Goal: Information Seeking & Learning: Learn about a topic

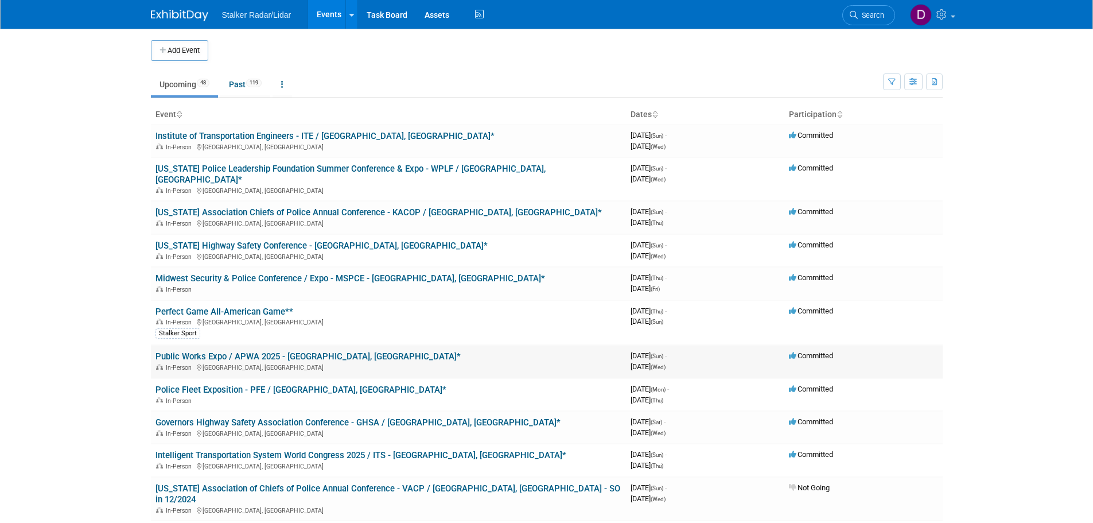
click at [254, 351] on link "Public Works Expo / APWA 2025 - [GEOGRAPHIC_DATA], [GEOGRAPHIC_DATA]*" at bounding box center [308, 356] width 305 height 10
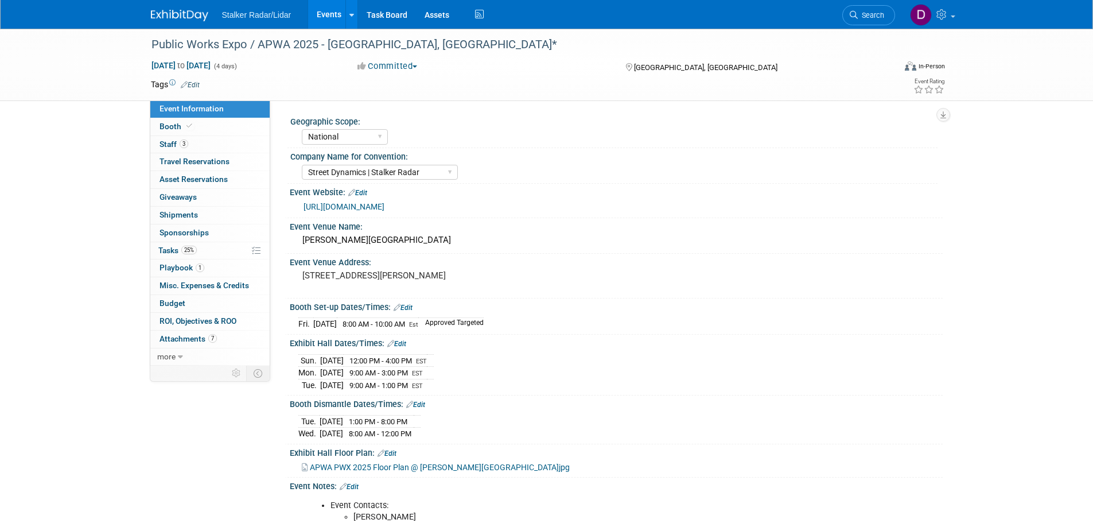
select select "National"
select select "Street Dynamics | Stalker Radar"
click at [356, 207] on link "https://www.apwa.org/events/pwx-conference/pwx-for-exhibitors/" at bounding box center [344, 206] width 81 height 9
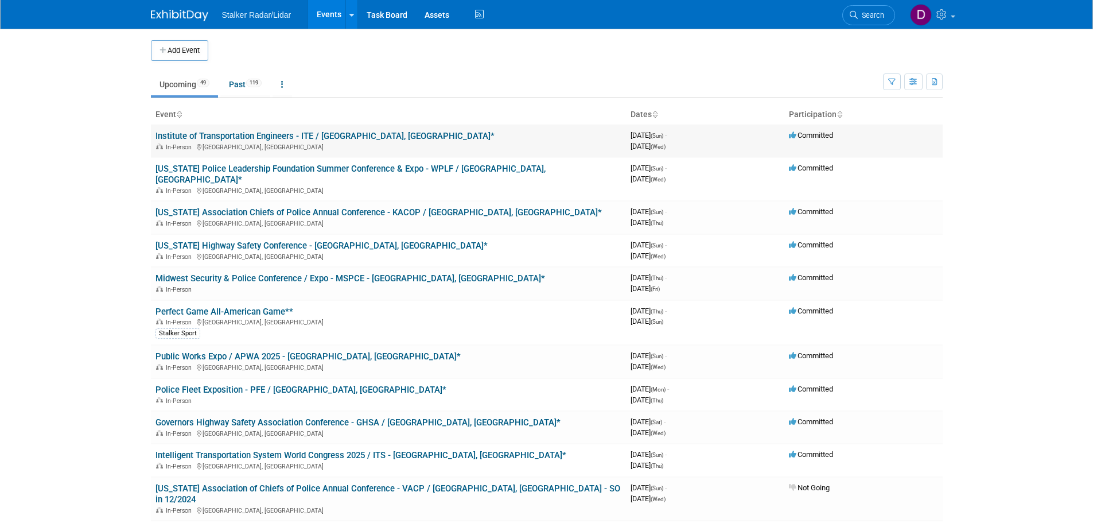
click at [263, 135] on link "Institute of Transportation Engineers - ITE / [GEOGRAPHIC_DATA], [GEOGRAPHIC_DA…" at bounding box center [325, 136] width 339 height 10
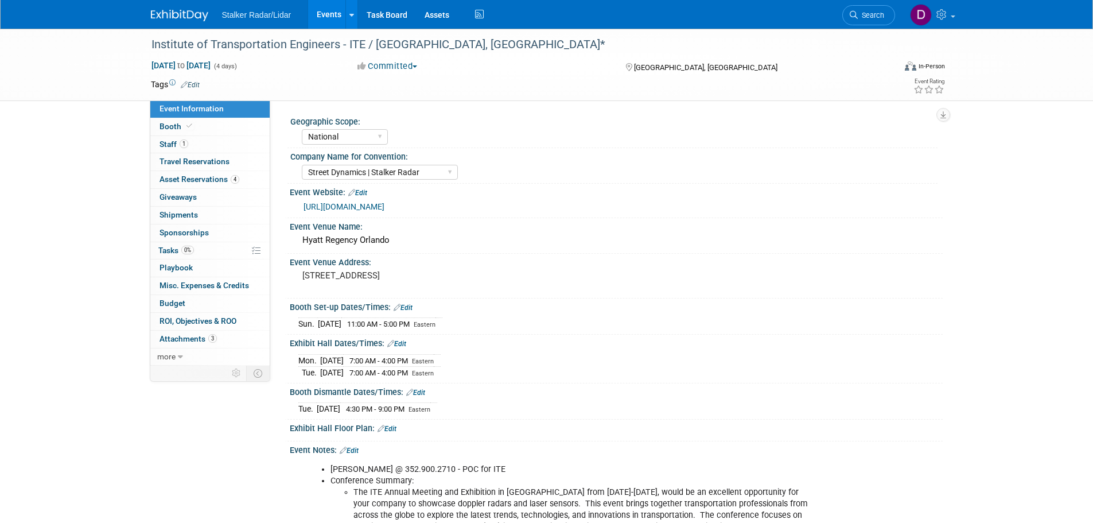
select select "National"
select select "Street Dynamics | Stalker Radar"
click at [176, 143] on span "Staff 1" at bounding box center [174, 143] width 29 height 9
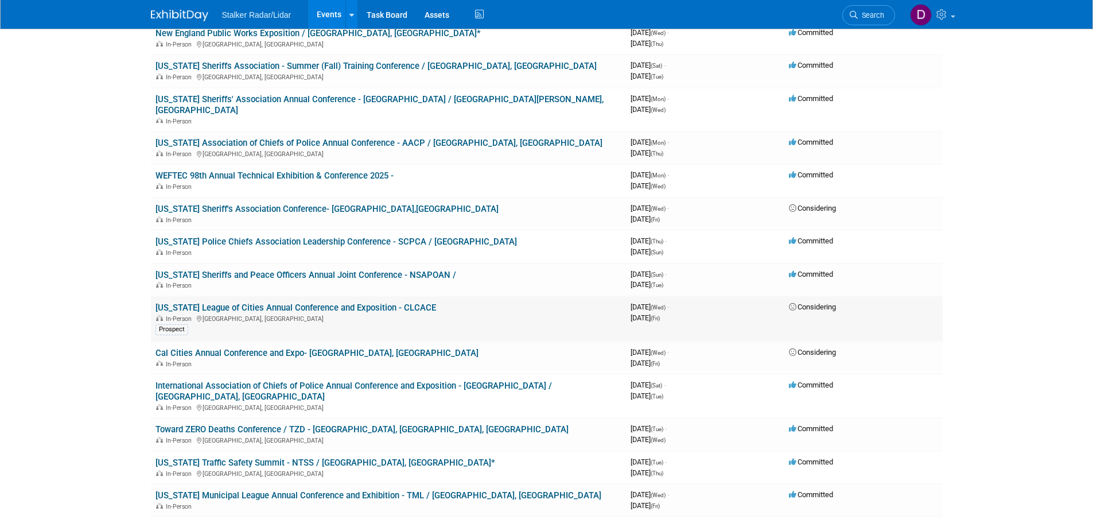
scroll to position [804, 0]
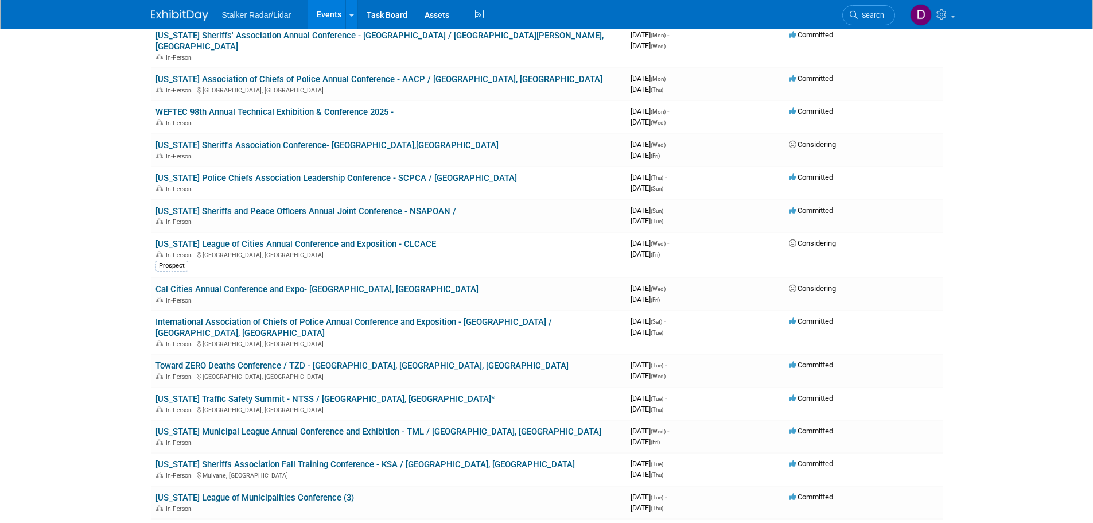
click at [315, 317] on link "International Association of Chiefs of Police Annual Conference and Exposition …" at bounding box center [354, 327] width 397 height 21
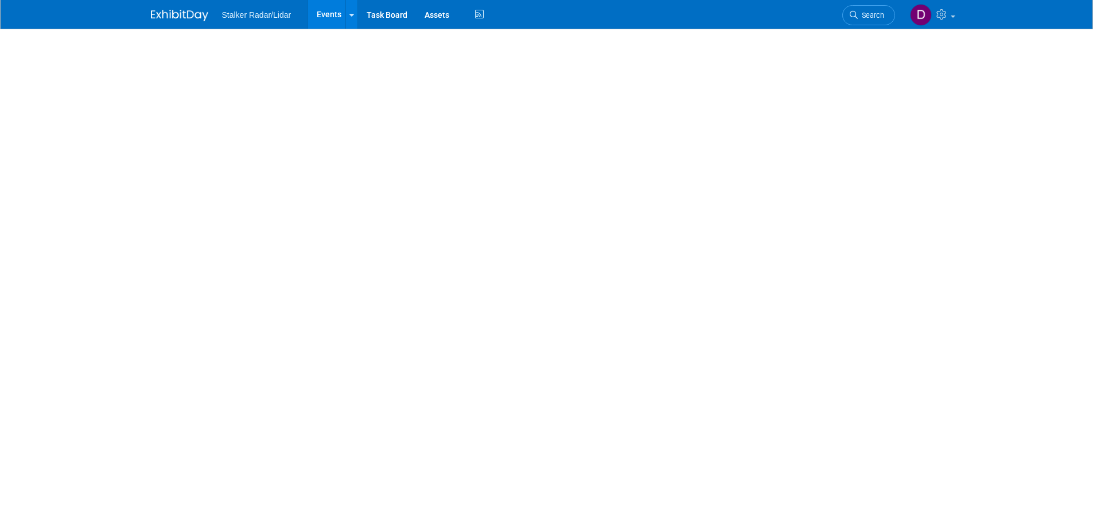
select select "International"
select select "Stalker Radar | Street Dynamics"
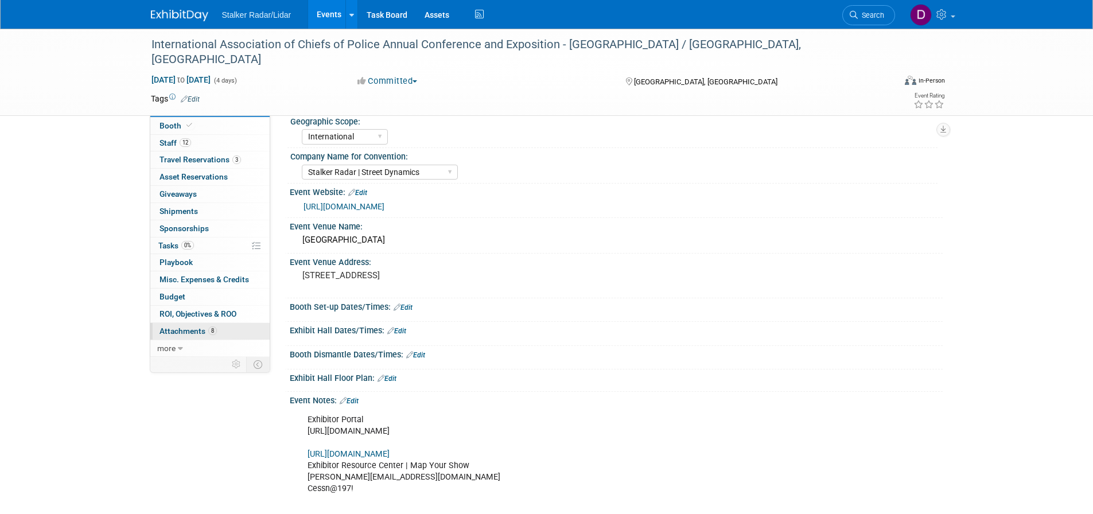
click at [188, 336] on span "Attachments 8" at bounding box center [188, 331] width 57 height 9
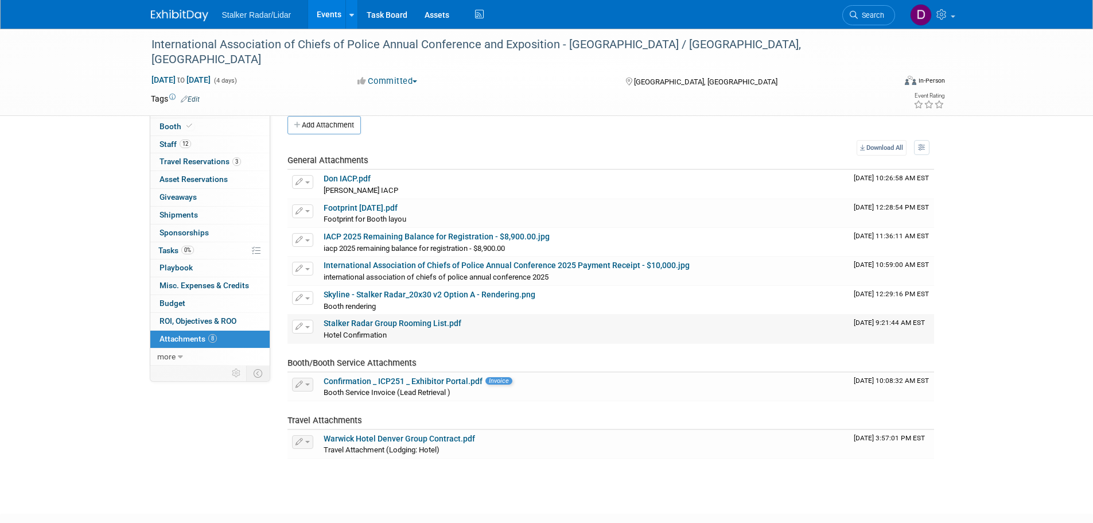
click at [398, 323] on link "Stalker Radar Group Rooming List.pdf" at bounding box center [393, 323] width 138 height 9
click at [207, 160] on span "Travel Reservations 3" at bounding box center [200, 161] width 81 height 9
